Goal: Information Seeking & Learning: Learn about a topic

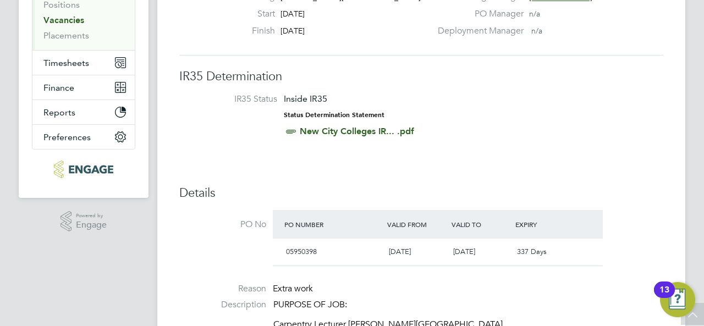
scroll to position [330, 0]
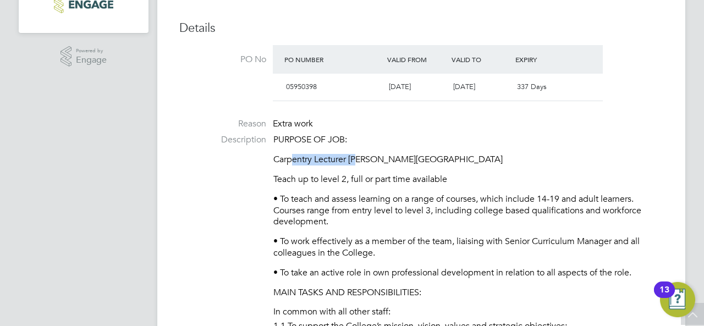
drag, startPoint x: 295, startPoint y: 159, endPoint x: 359, endPoint y: 161, distance: 63.8
click at [359, 161] on p "Carpentry Lecturer [PERSON_NAME][GEOGRAPHIC_DATA]" at bounding box center [468, 160] width 390 height 12
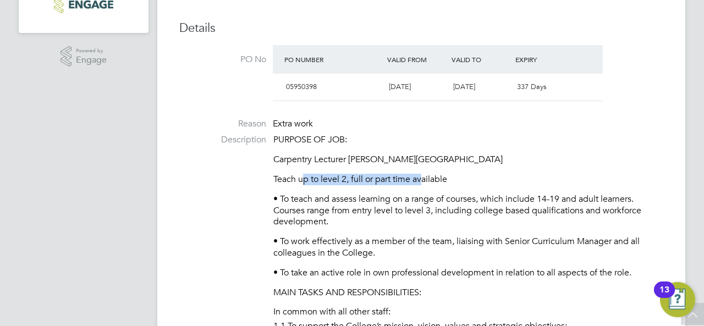
drag, startPoint x: 304, startPoint y: 180, endPoint x: 425, endPoint y: 184, distance: 121.6
click at [425, 184] on p "Teach up to level 2, full or part time available" at bounding box center [468, 180] width 390 height 12
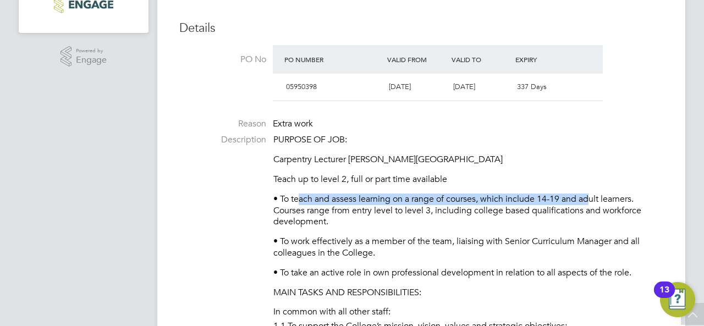
drag, startPoint x: 298, startPoint y: 198, endPoint x: 592, endPoint y: 198, distance: 294.2
click at [592, 198] on p "• To teach and assess learning on a range of courses, which include 14-19 and a…" at bounding box center [468, 211] width 390 height 34
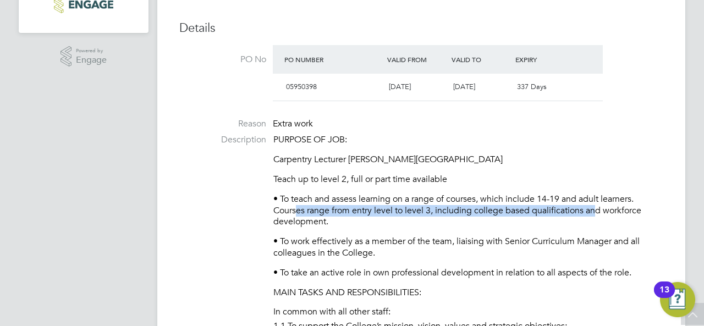
drag, startPoint x: 301, startPoint y: 208, endPoint x: 595, endPoint y: 211, distance: 294.2
click at [595, 211] on p "• To teach and assess learning on a range of courses, which include 14-19 and a…" at bounding box center [468, 211] width 390 height 34
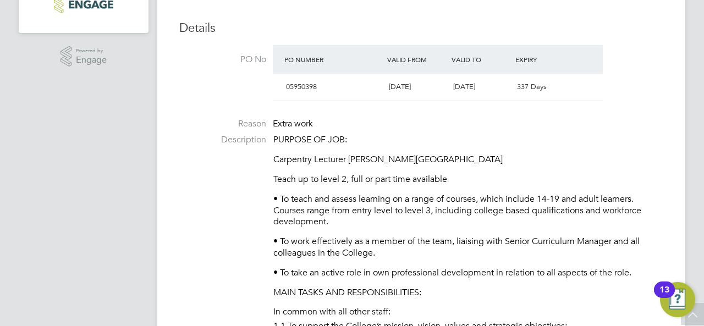
scroll to position [0, 0]
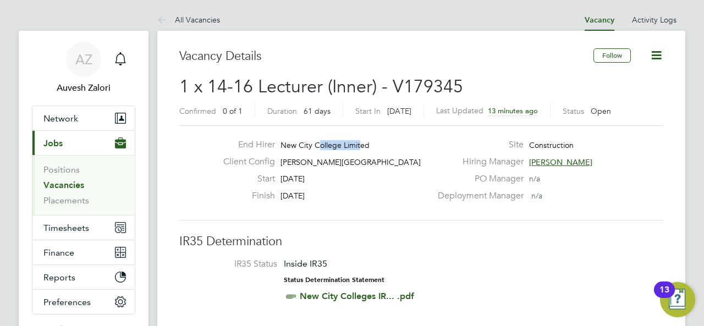
drag, startPoint x: 339, startPoint y: 142, endPoint x: 318, endPoint y: 145, distance: 21.1
click at [318, 145] on span "New City College Limited" at bounding box center [324, 145] width 89 height 10
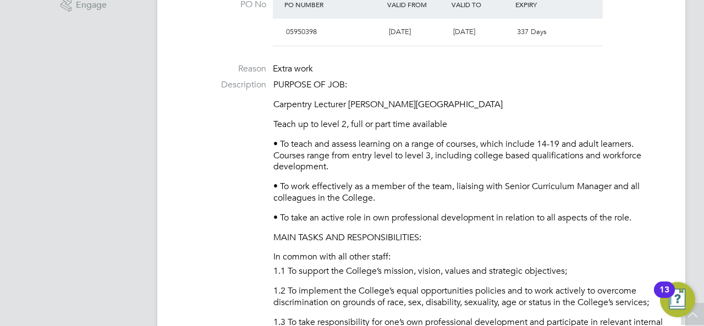
scroll to position [440, 0]
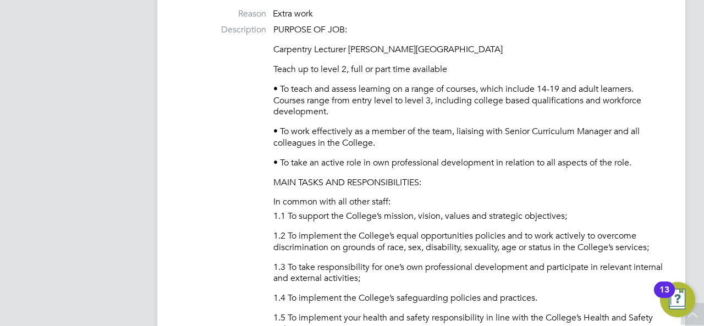
click at [342, 207] on li "In common with all other staff:" at bounding box center [468, 203] width 390 height 14
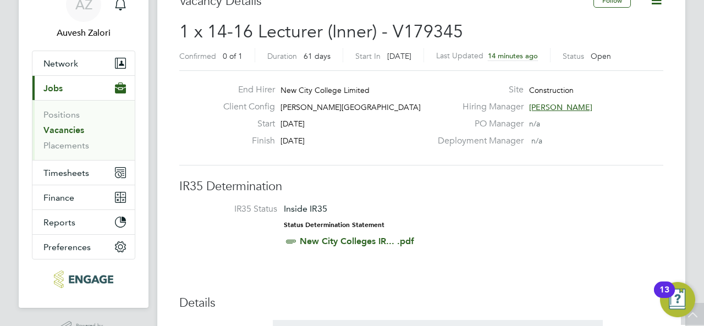
scroll to position [0, 0]
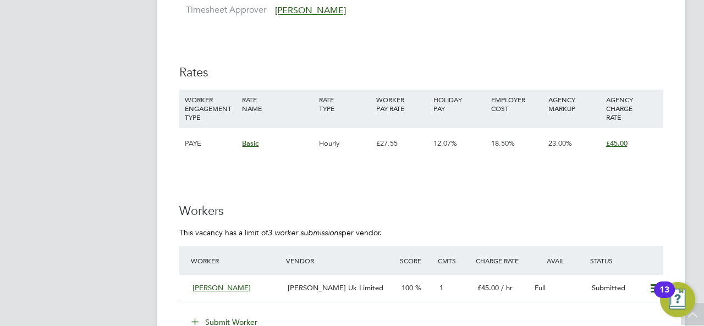
scroll to position [1980, 0]
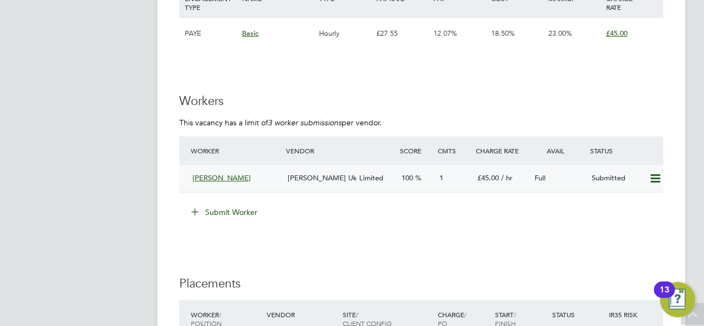
click at [256, 180] on div "Ken Brown" at bounding box center [235, 178] width 95 height 18
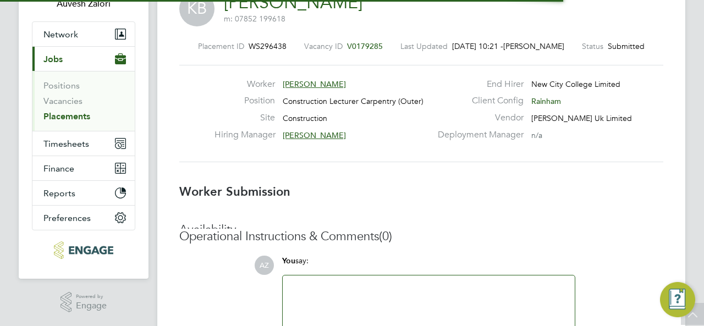
scroll to position [5, 5]
